Goal: Information Seeking & Learning: Learn about a topic

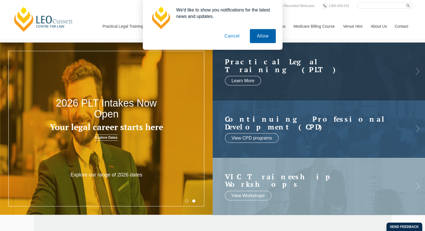
click at [260, 35] on button "Allow" at bounding box center [263, 36] width 26 height 14
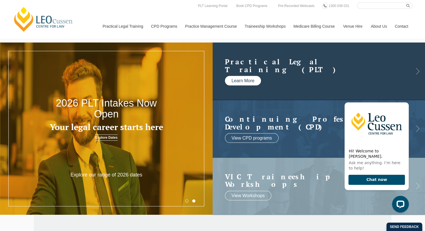
click at [249, 82] on link "Learn More" at bounding box center [243, 80] width 36 height 9
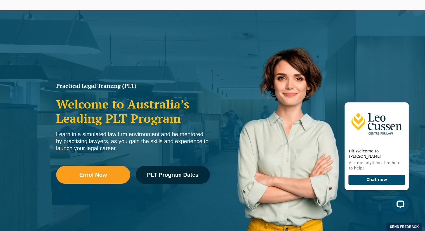
scroll to position [56, 0]
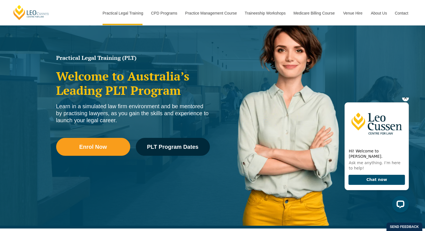
click at [407, 101] on icon "Hide greeting" at bounding box center [405, 97] width 7 height 7
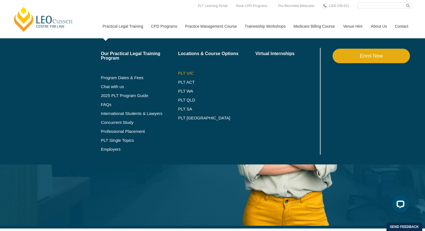
click at [186, 75] on link "PLT VIC" at bounding box center [216, 73] width 77 height 4
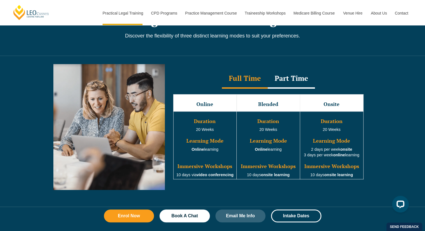
scroll to position [489, 0]
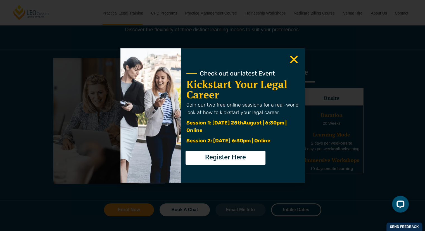
click at [294, 62] on icon "Close" at bounding box center [293, 59] width 11 height 11
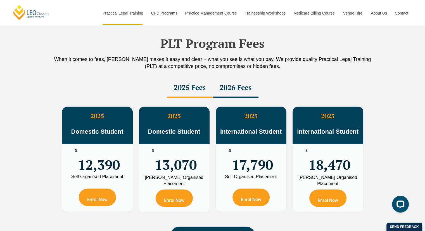
scroll to position [936, 0]
